Goal: Information Seeking & Learning: Learn about a topic

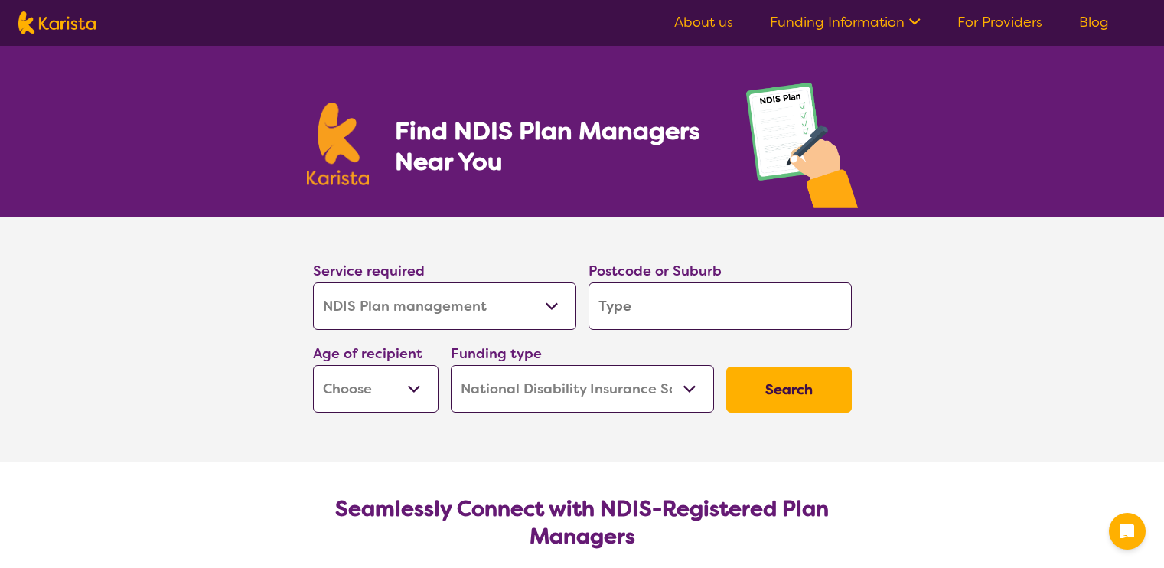
select select "NDIS Plan management"
select select "NDIS"
select select "NDIS Plan management"
select select "NDIS"
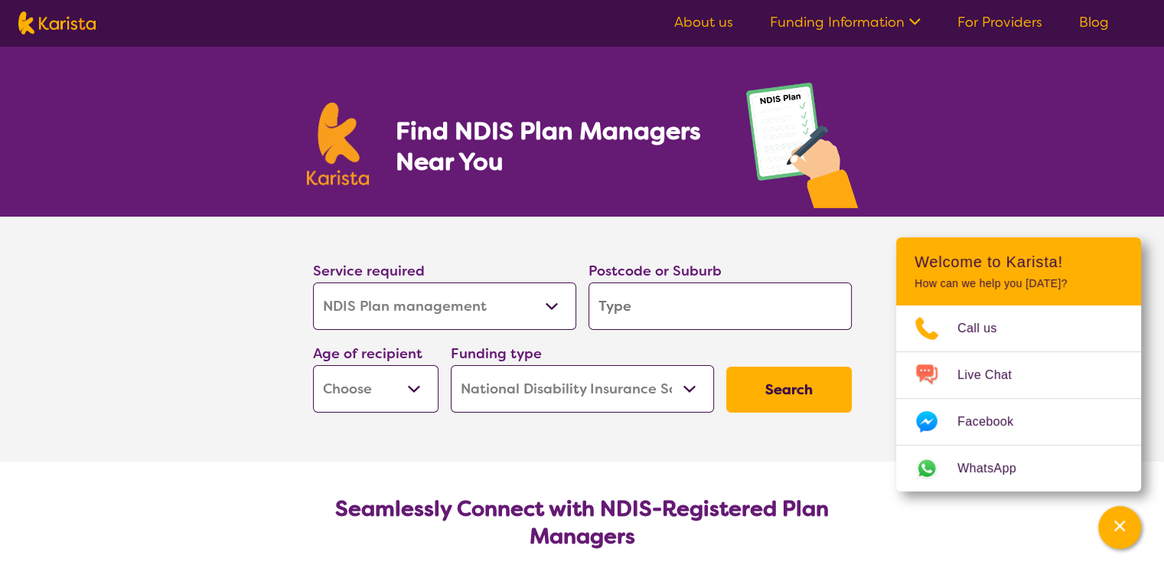
click at [649, 309] on input "search" at bounding box center [720, 306] width 263 height 47
type input "M"
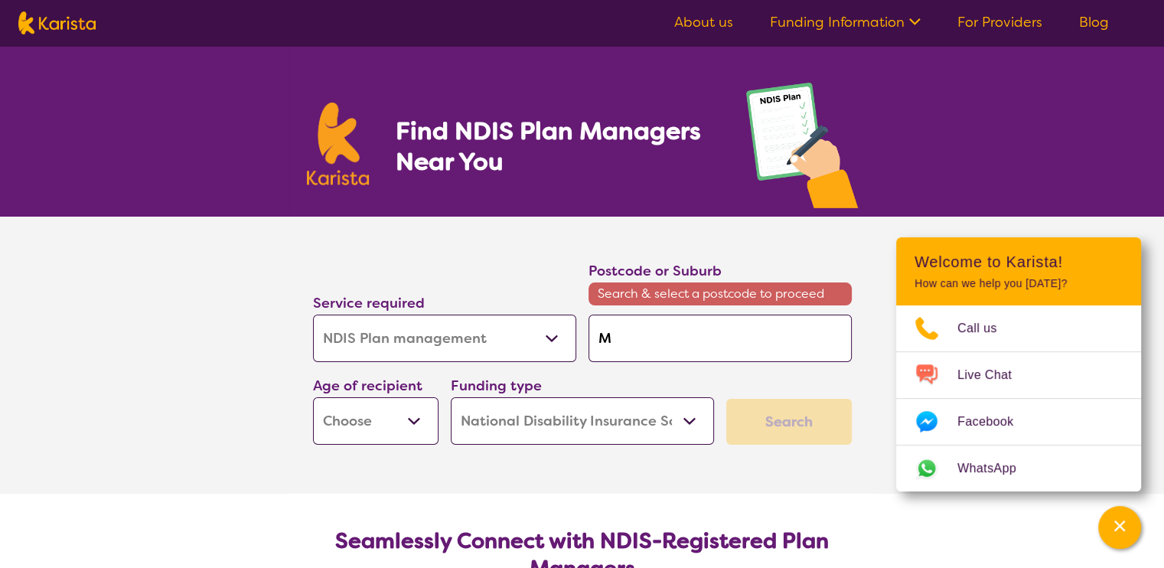
type input "Mo"
type input "Moi"
type input "Moil"
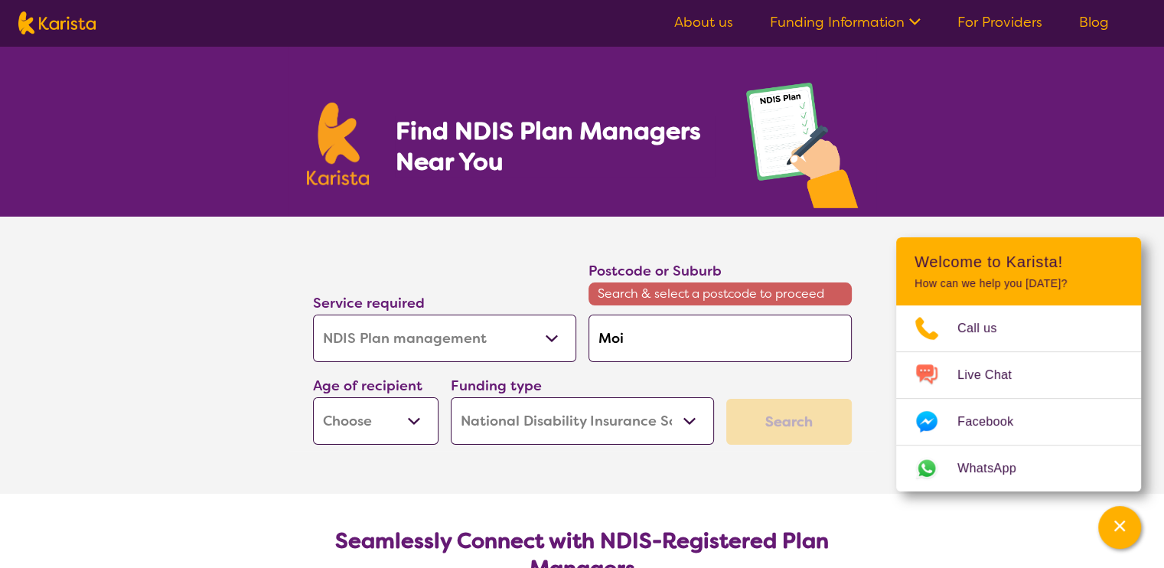
type input "Moil"
click at [639, 377] on em "0810" at bounding box center [640, 381] width 30 height 16
type input "0810"
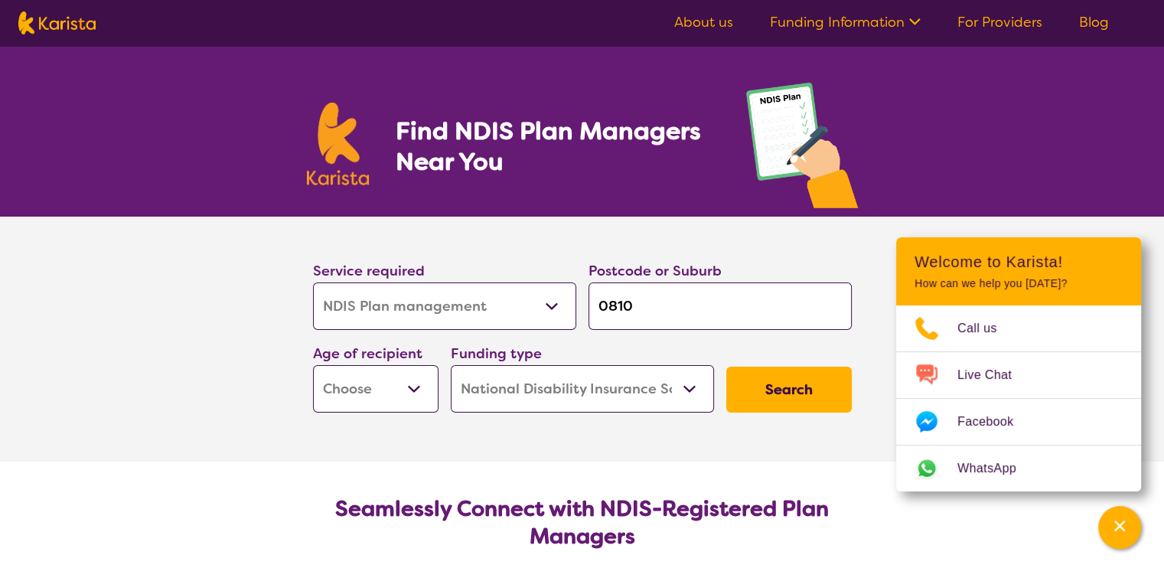
click at [413, 396] on select "Early Childhood - 0 to 9 Child - 10 to 11 Adolescent - 12 to 17 Adult - 18 to 6…" at bounding box center [376, 388] width 126 height 47
select select "AD"
click at [313, 365] on select "Early Childhood - 0 to 9 Child - 10 to 11 Adolescent - 12 to 17 Adult - 18 to 6…" at bounding box center [376, 388] width 126 height 47
select select "AD"
click at [795, 400] on button "Search" at bounding box center [790, 390] width 126 height 46
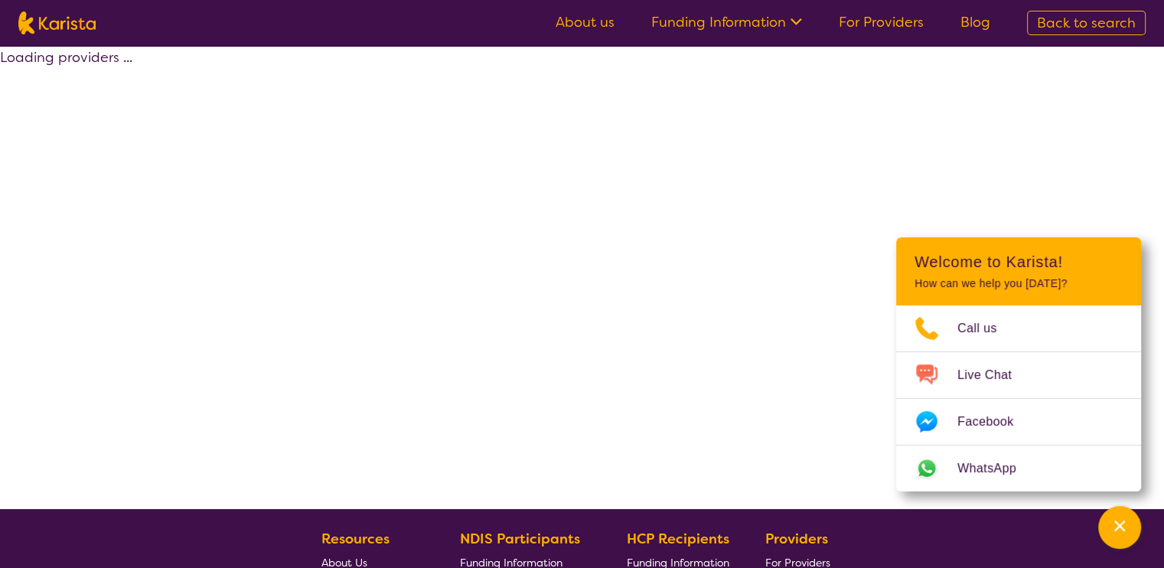
select select "by_score"
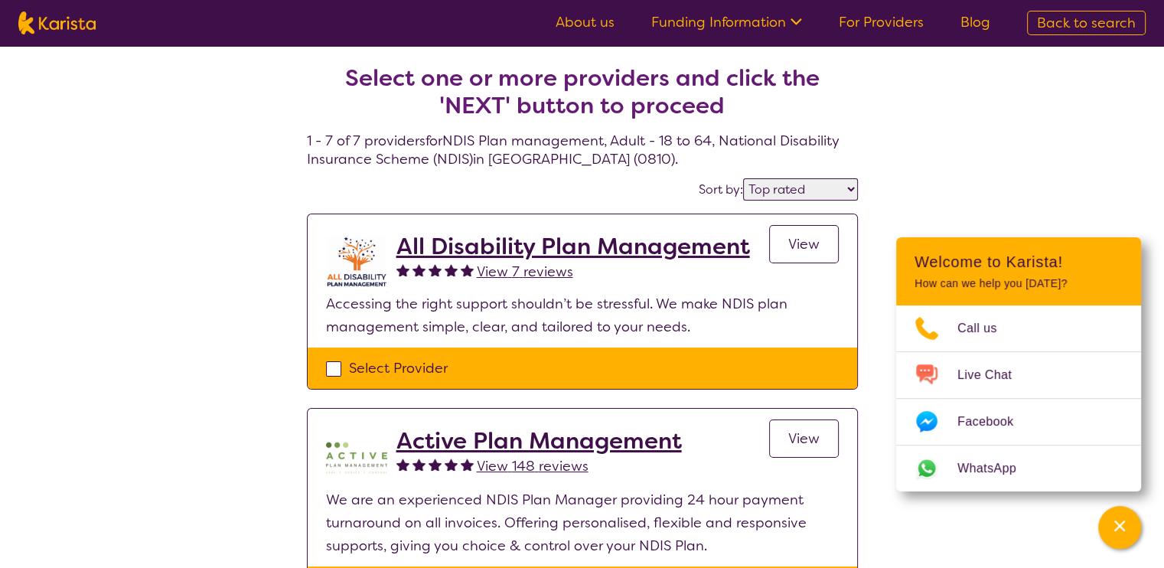
click at [690, 260] on h2 "All Disability Plan Management" at bounding box center [574, 247] width 354 height 28
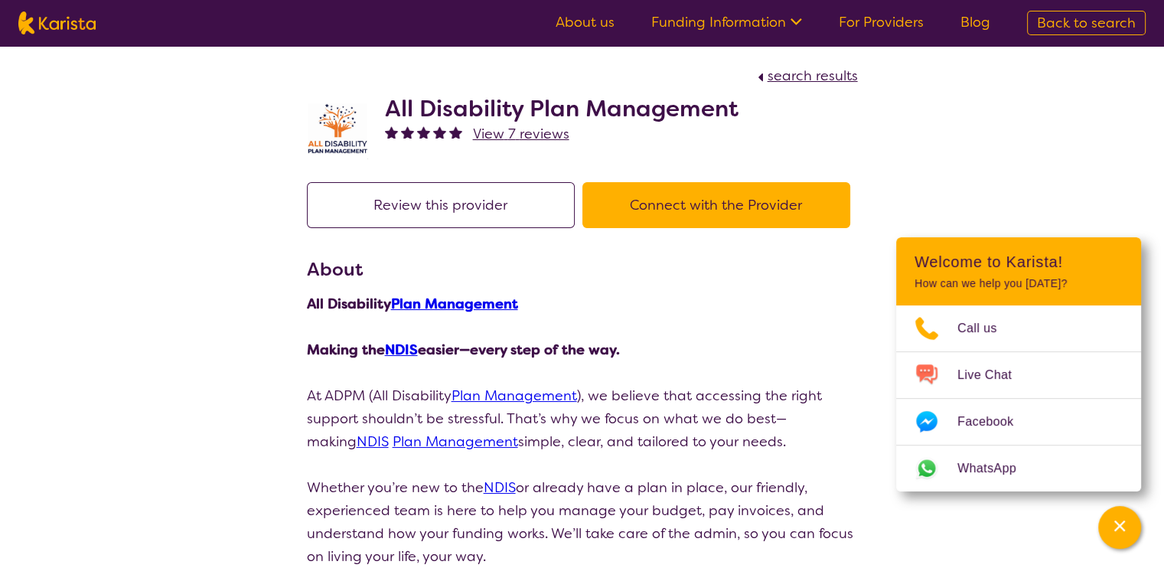
scroll to position [496, 0]
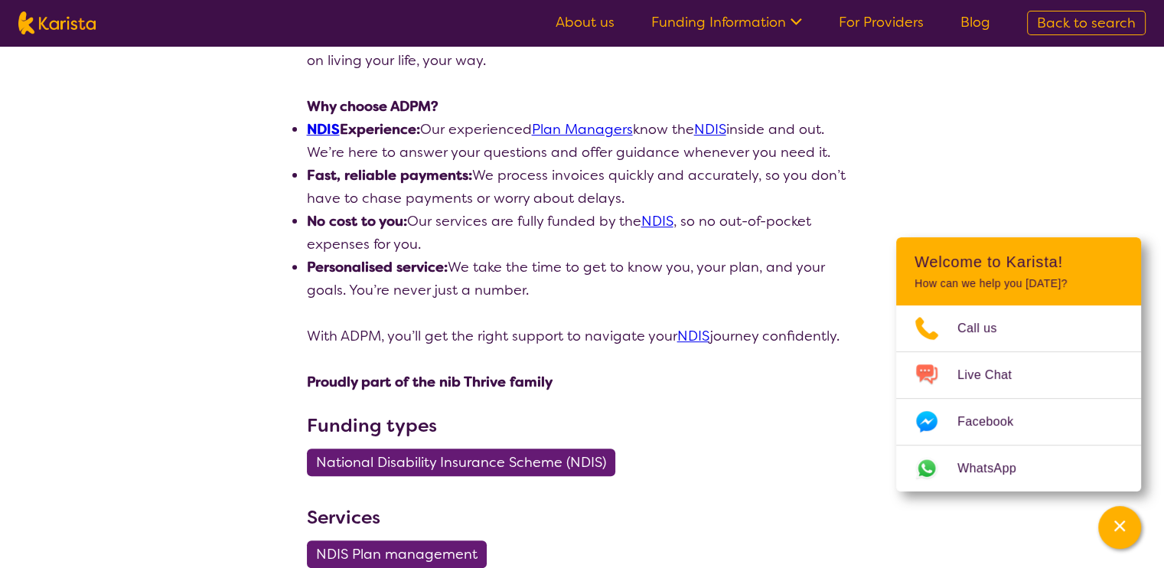
select select "by_score"
